Goal: Find specific page/section: Find specific page/section

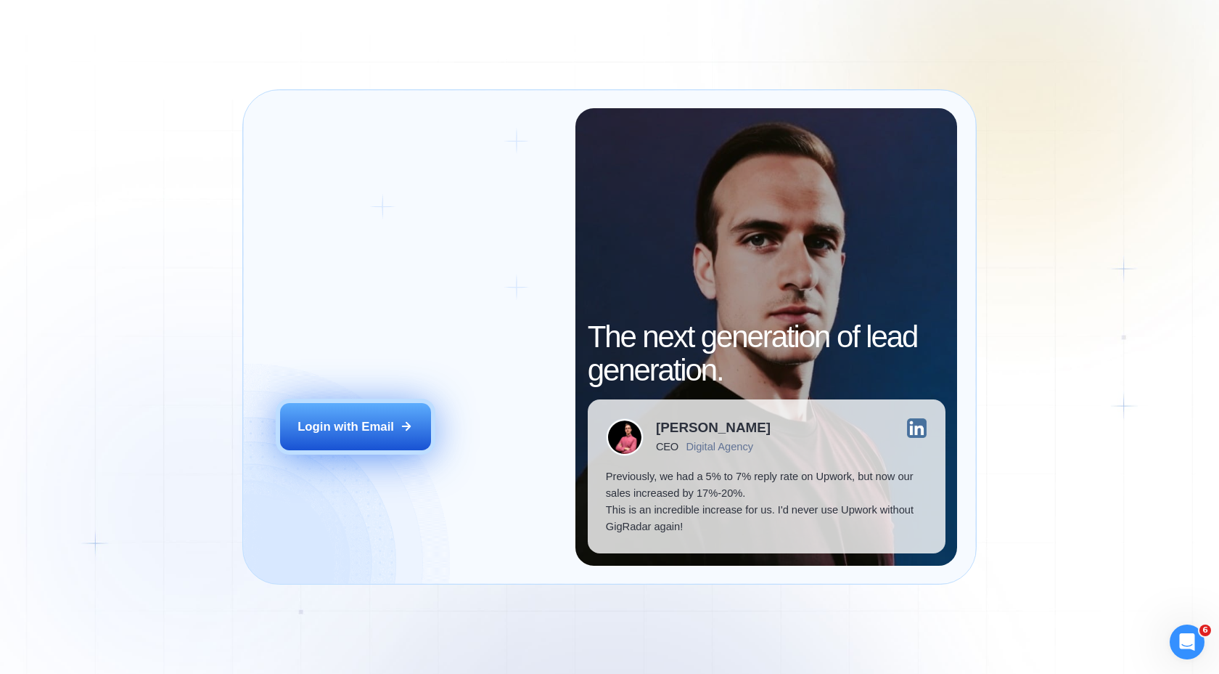
click at [353, 422] on div "Login with Email" at bounding box center [346, 426] width 97 height 17
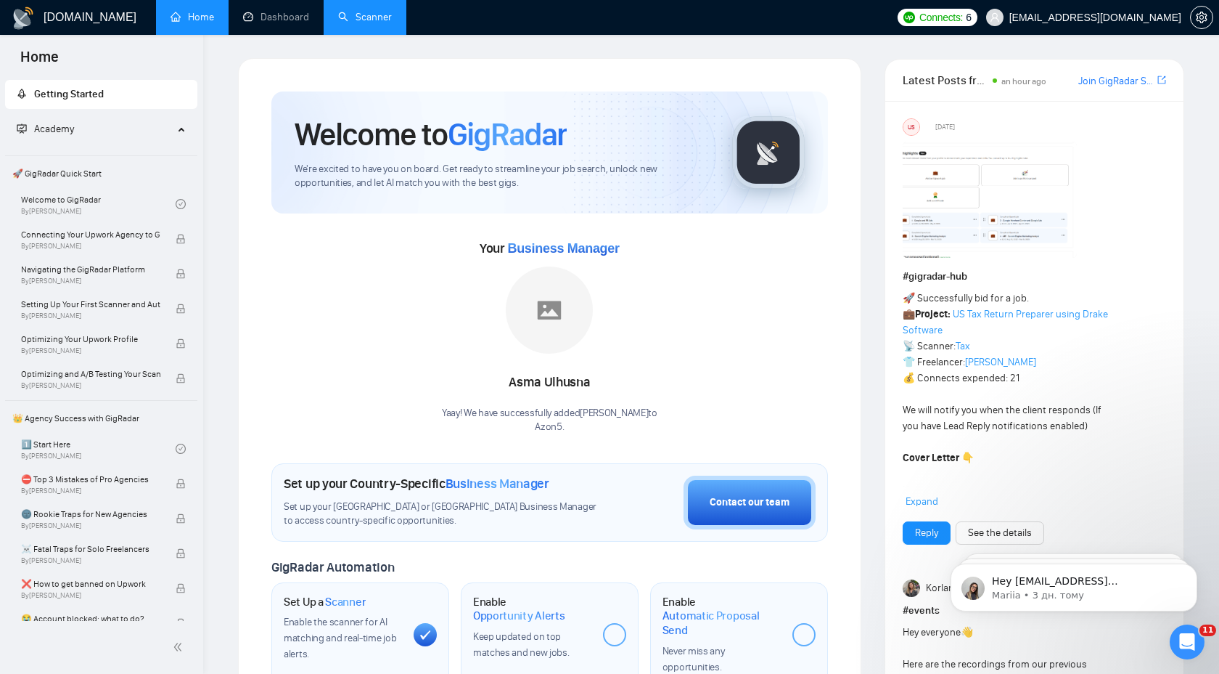
click at [392, 23] on link "Scanner" at bounding box center [365, 17] width 54 height 12
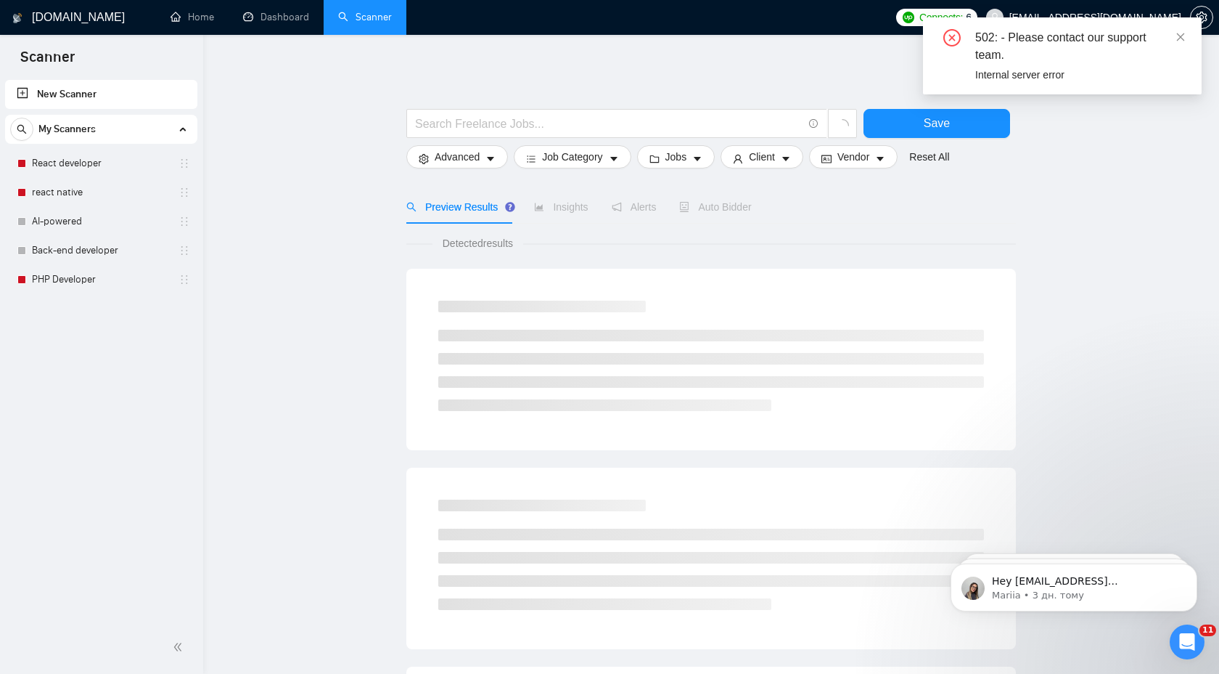
click at [953, 38] on icon "close-circle" at bounding box center [952, 37] width 17 height 17
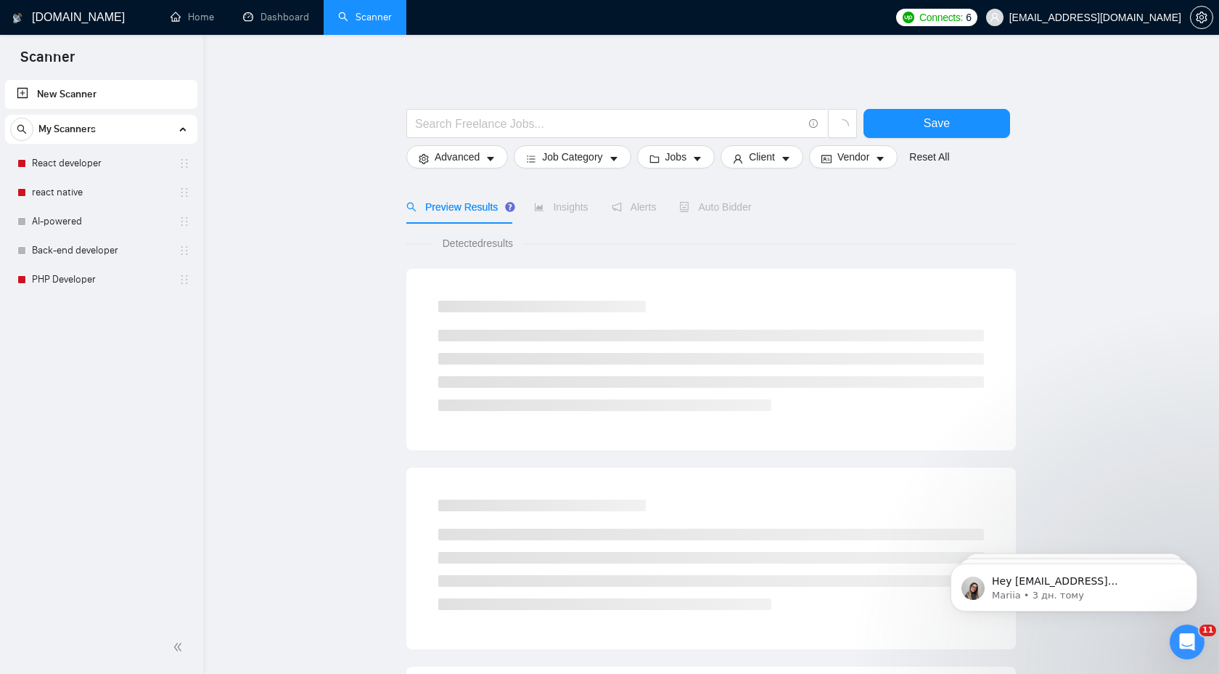
click at [332, 46] on div "GigRadar.io Home Dashboard Scanner Connects: 6 ykhuda@gmail.com Save Advanced J…" at bounding box center [711, 678] width 1016 height 1357
click at [299, 23] on link "Dashboard" at bounding box center [276, 17] width 66 height 12
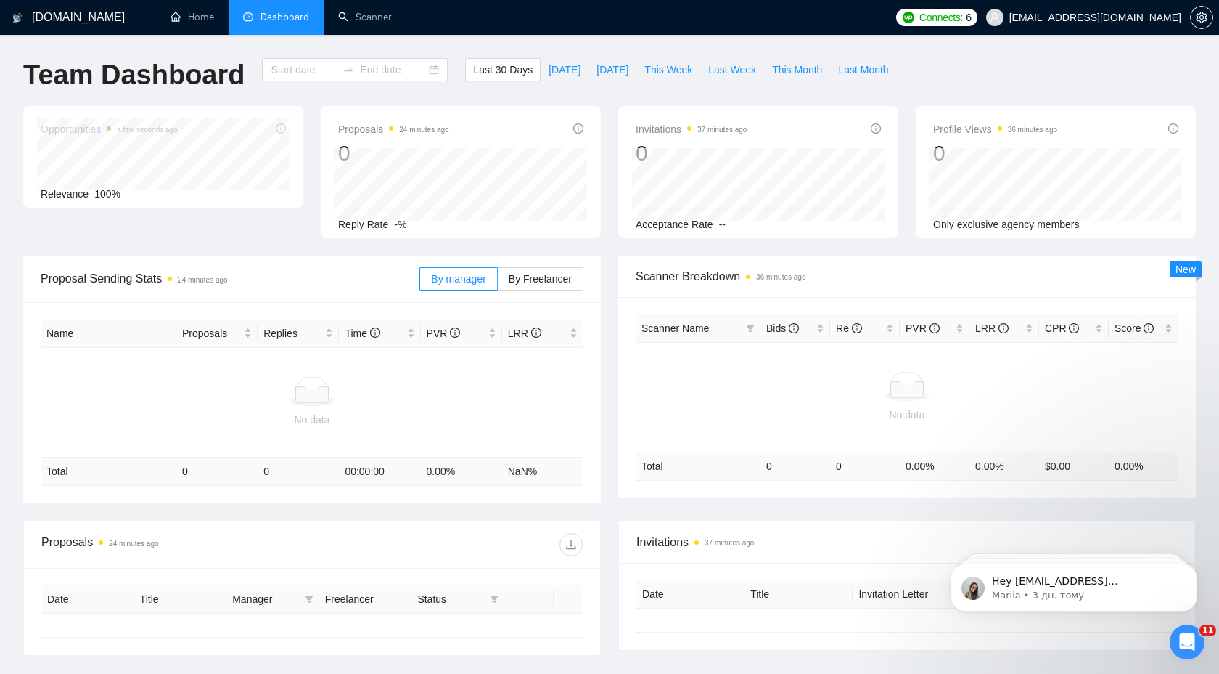
type input "2025-08-16"
type input "2025-09-15"
